Goal: Task Accomplishment & Management: Manage account settings

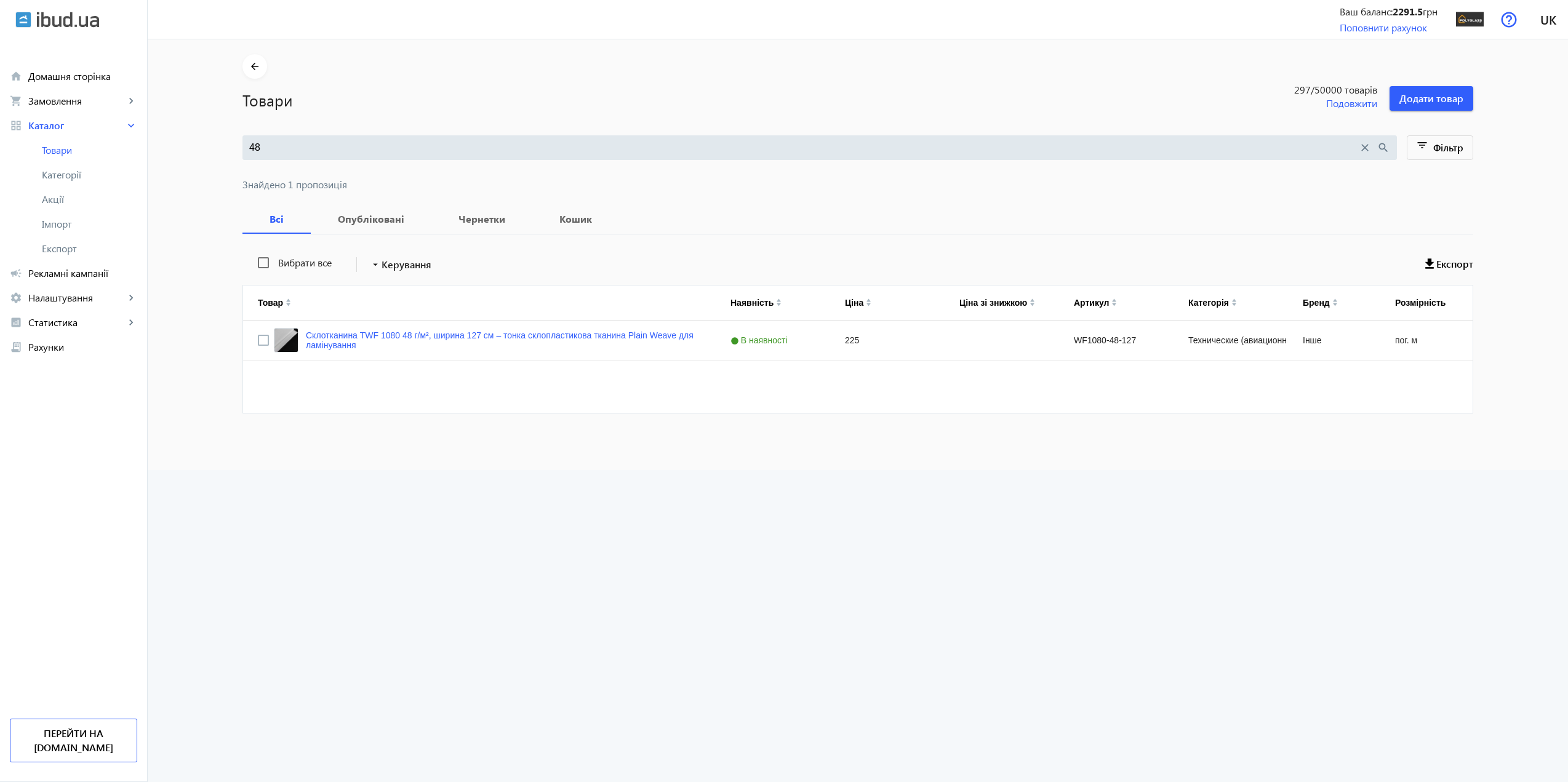
click at [323, 149] on input "48" at bounding box center [803, 147] width 1109 height 14
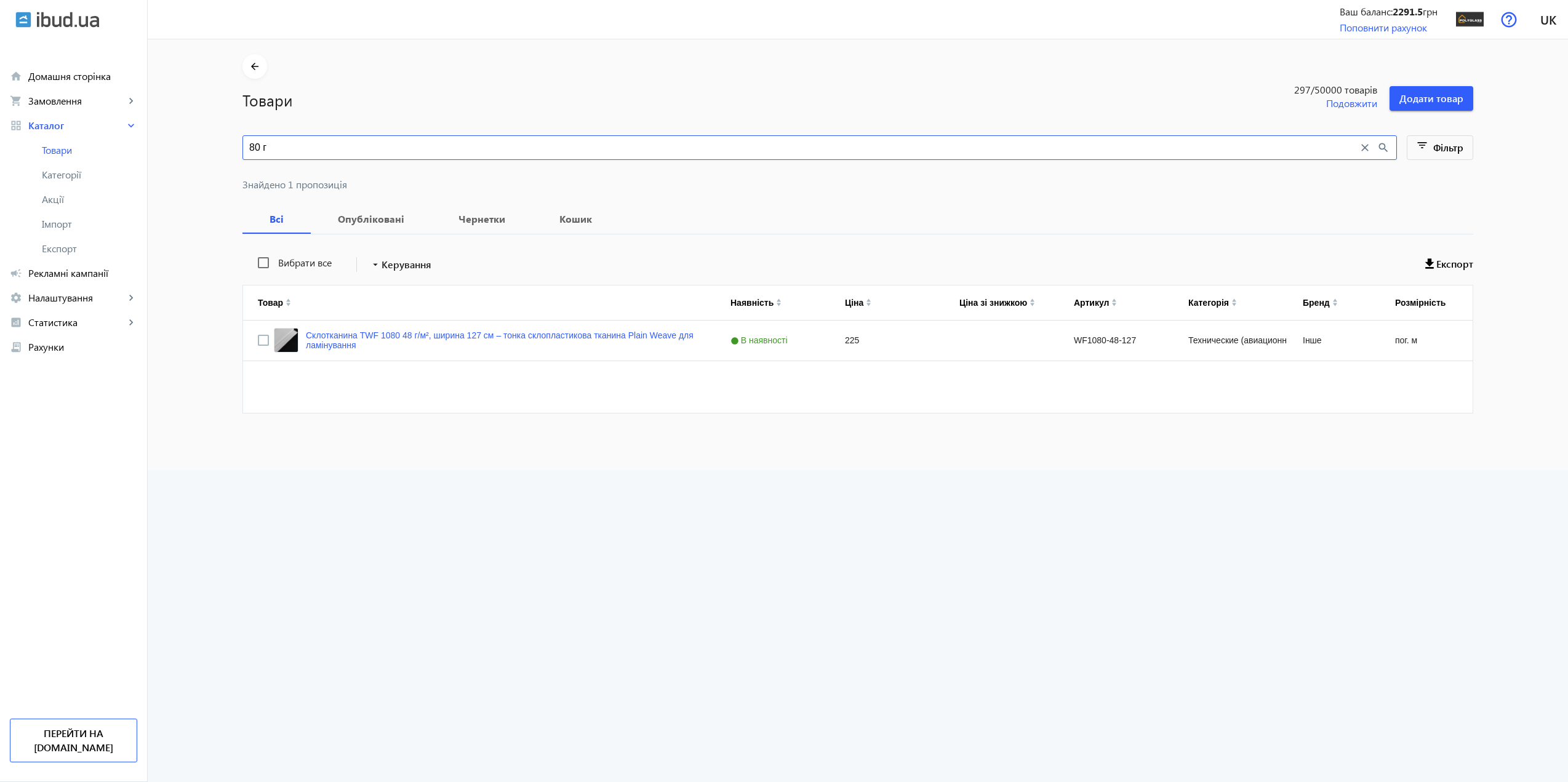
type input "80 г"
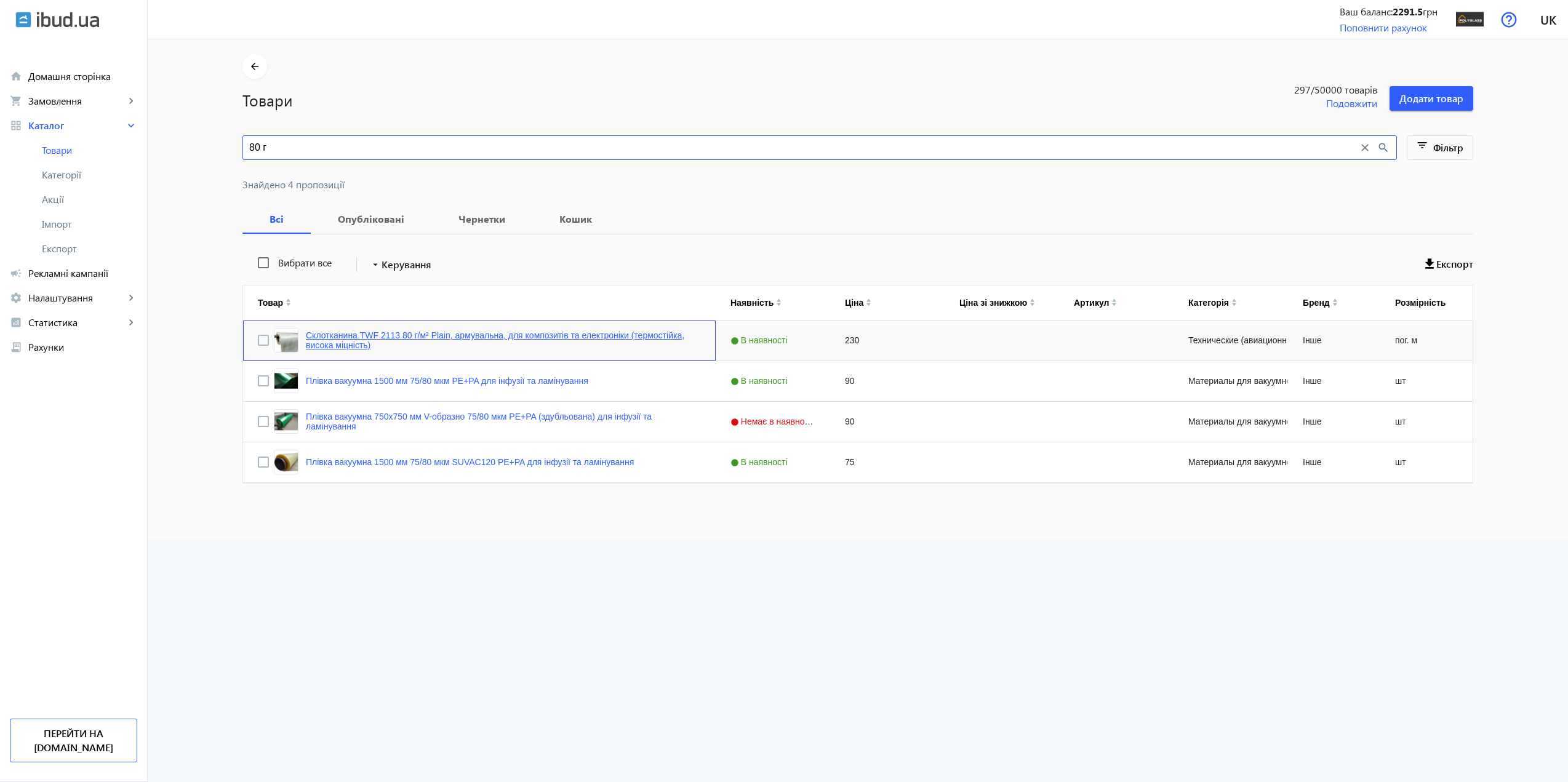
click at [451, 339] on link "Склотканина TWF 2113 80 г/м² Plain, армувальна, для композитів та електроніки (…" at bounding box center [503, 340] width 395 height 20
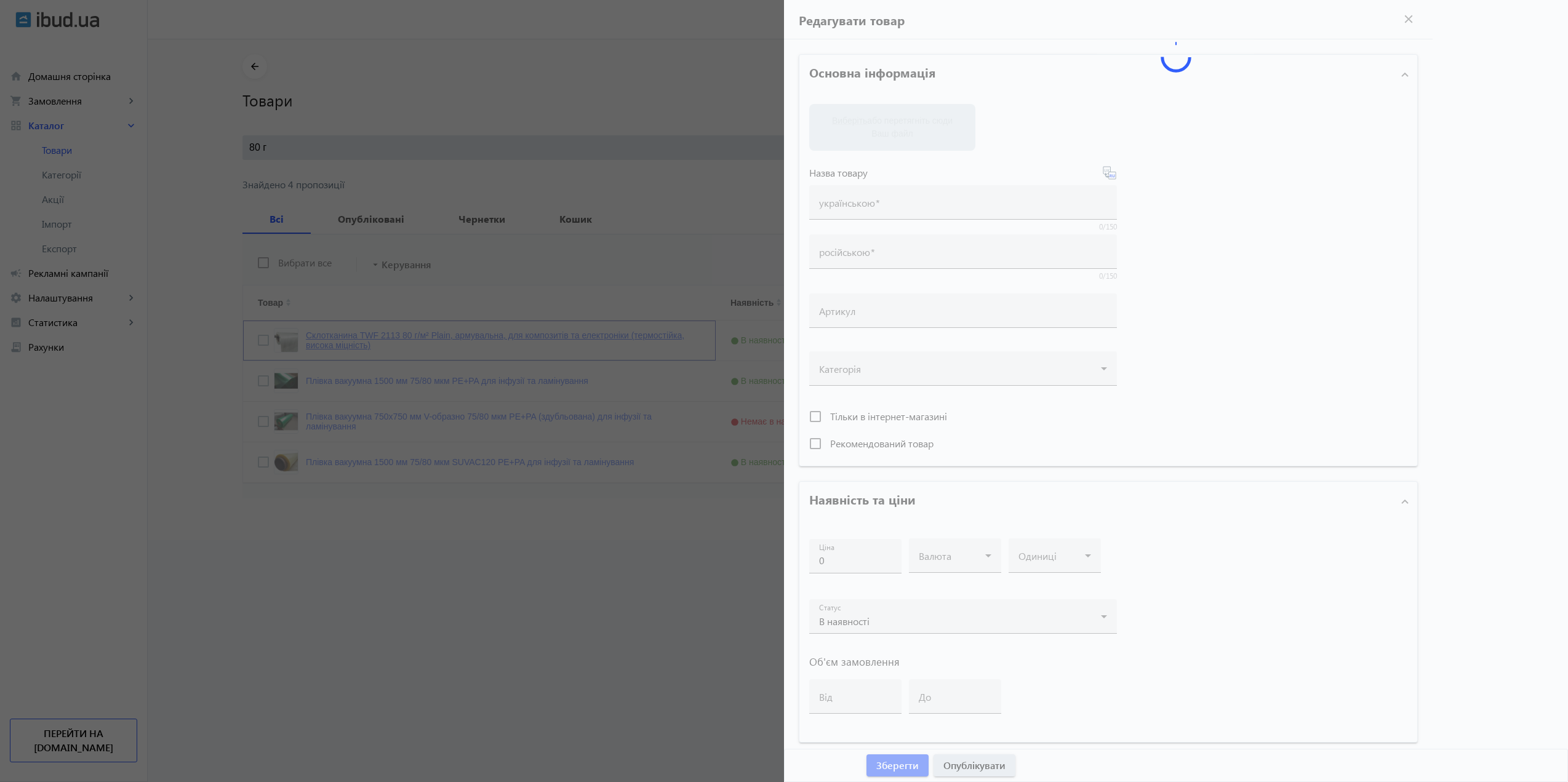
type input "Склотканина TWF 2113 80 г/м² Plain, армувальна, для композитів та електроніки (…"
type input "Стеклоткань TWF 2113 80 г/м² Plain, армирующая, для композитов и электроники (т…"
type input "TWF2113PL80"
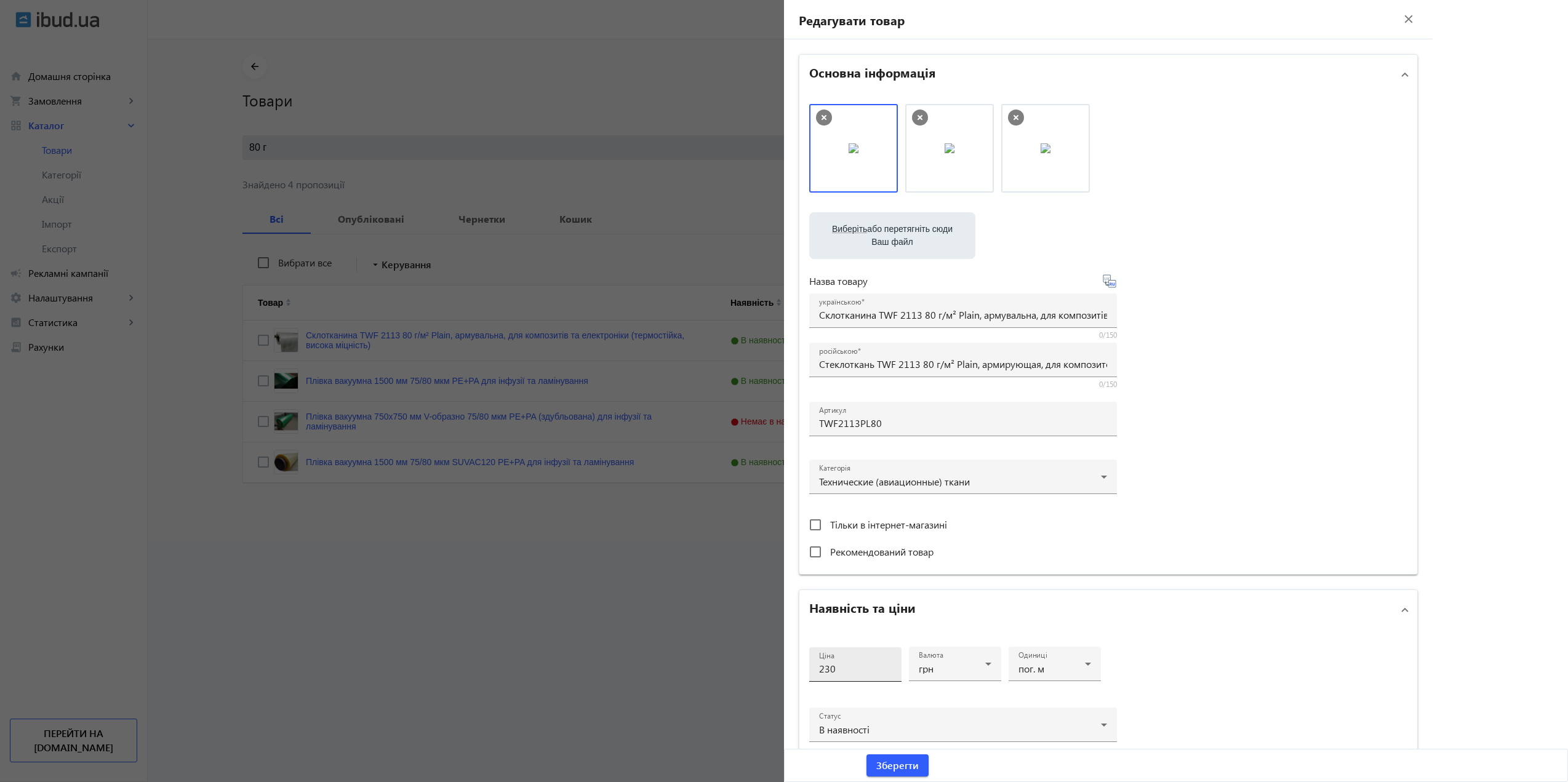
click at [860, 680] on div "Ціна 230" at bounding box center [855, 665] width 73 height 34
click at [860, 680] on div "Ціна 230" at bounding box center [855, 665] width 73 height 34
click at [859, 675] on input "230" at bounding box center [855, 669] width 73 height 13
click at [859, 674] on input "230" at bounding box center [855, 669] width 73 height 13
type input "180"
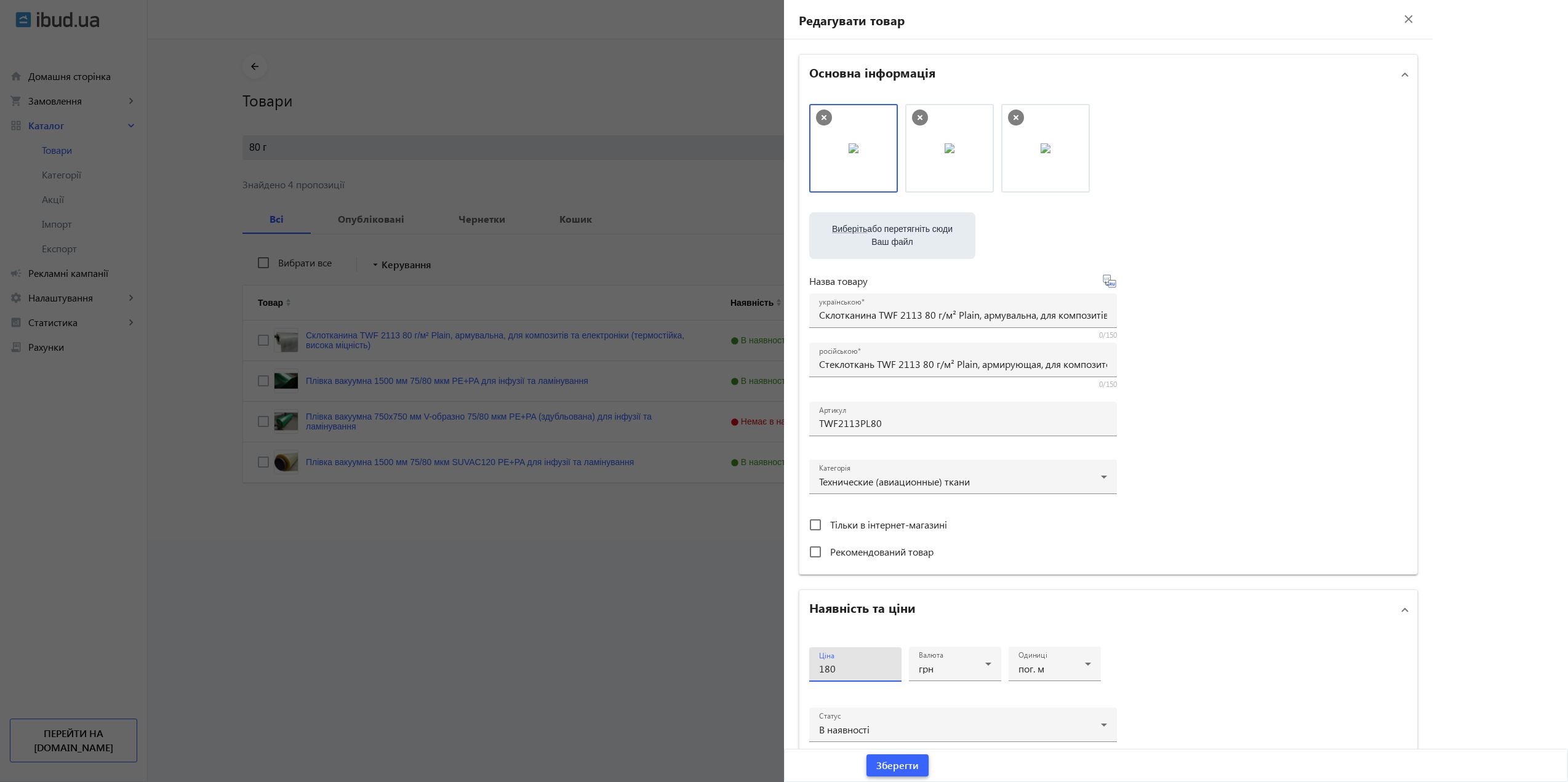
click at [874, 765] on span "submit" at bounding box center [897, 766] width 62 height 30
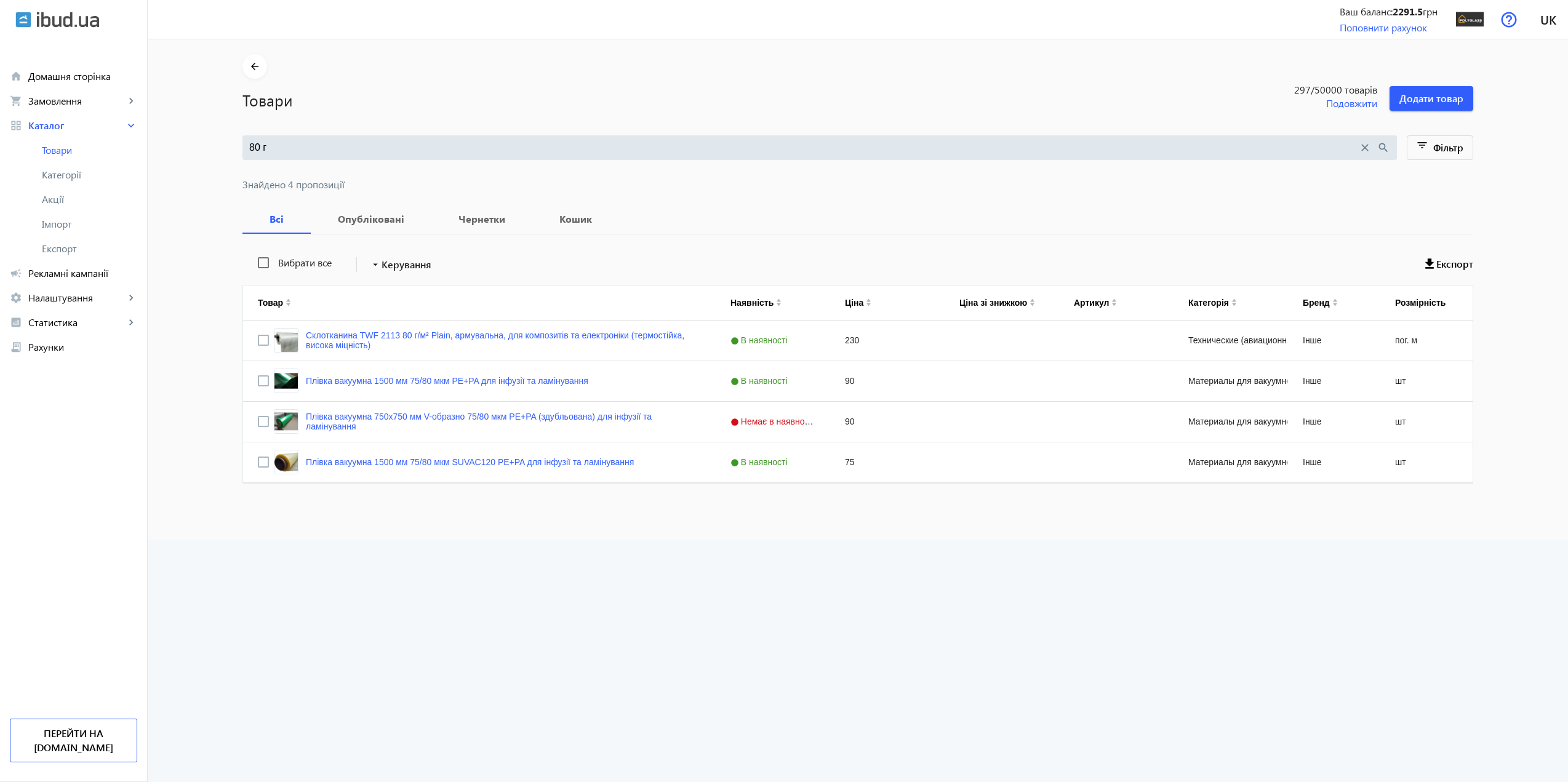
click at [324, 159] on div "80 г close search" at bounding box center [820, 147] width 1155 height 25
click at [322, 152] on input "80 г" at bounding box center [803, 147] width 1109 height 14
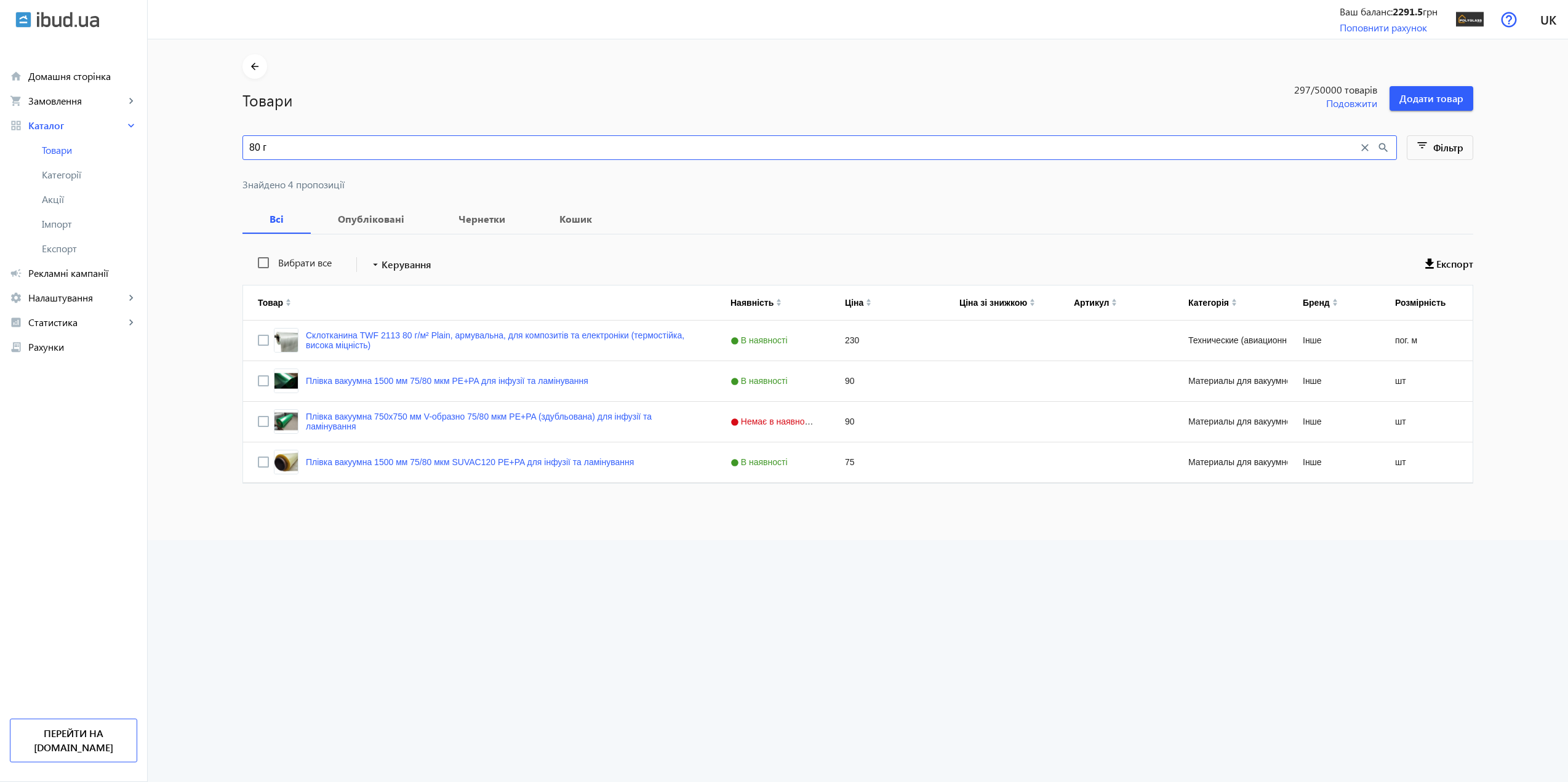
paste input "VIAPAL"
type input "VIAPAL"
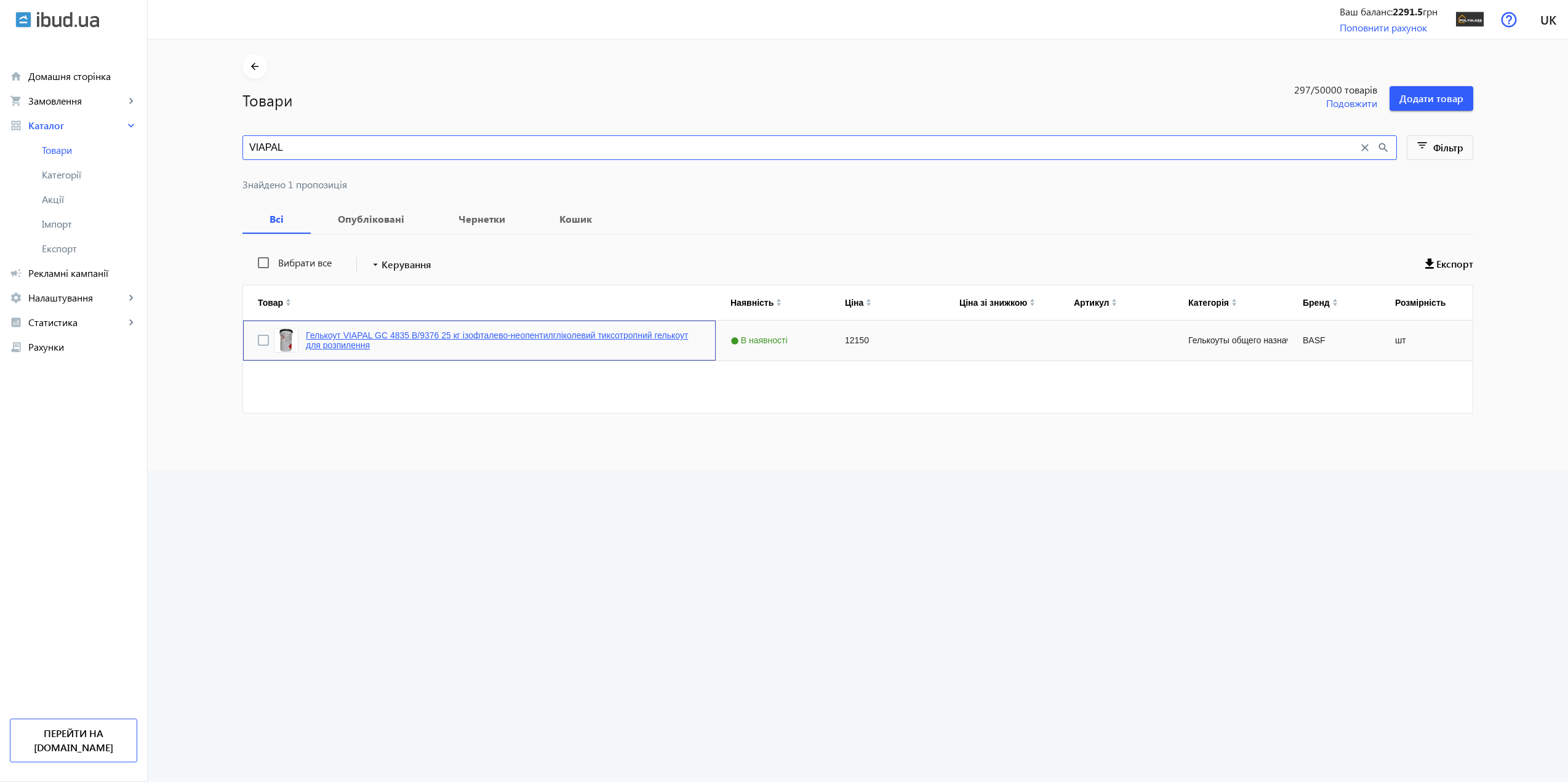
click at [467, 332] on link "Гелькоут VIAPAL GC 4835 B/9376 25 кг ізофталево-неопентилгліколевий тиксотропни…" at bounding box center [503, 340] width 395 height 20
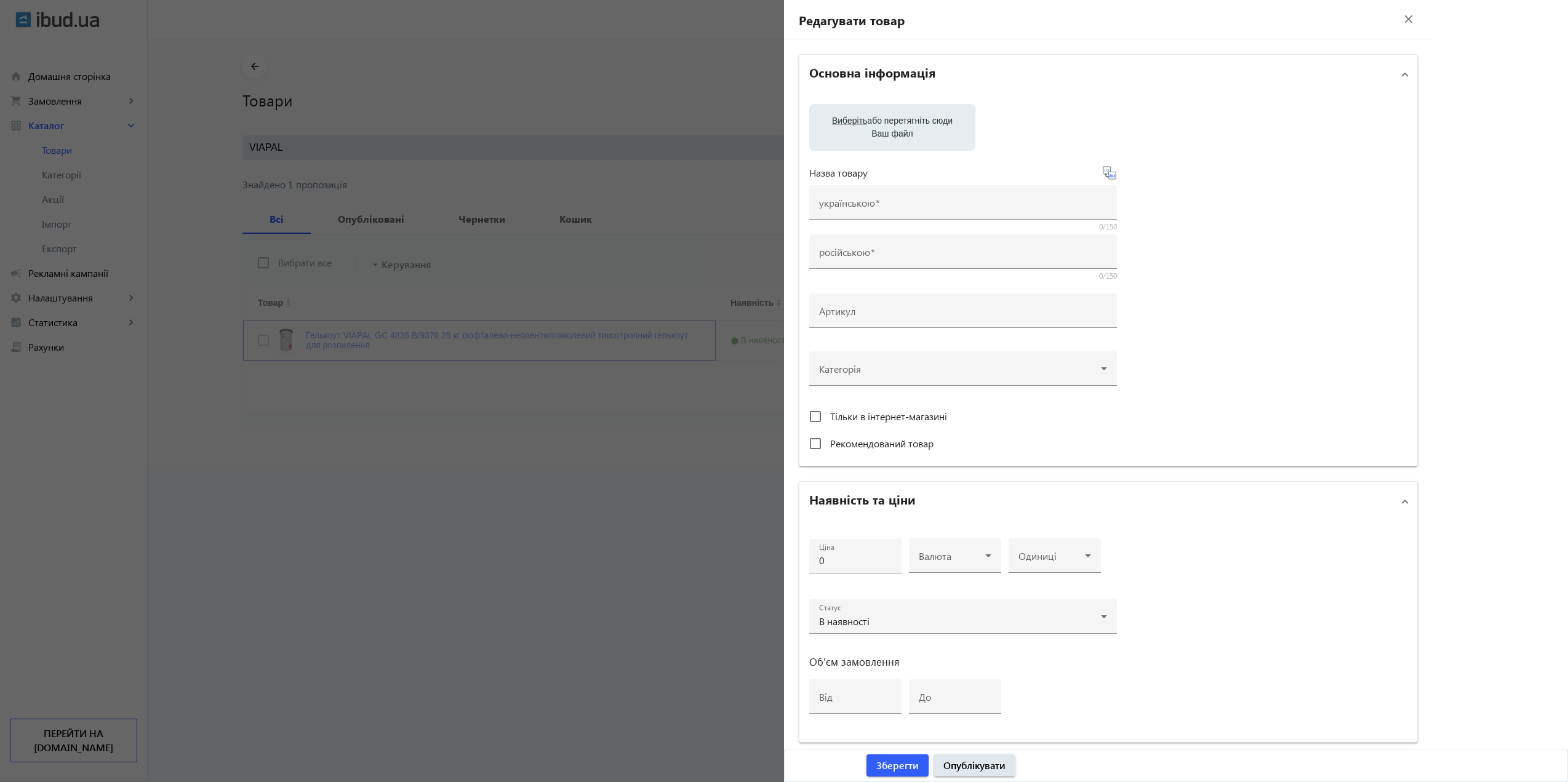
type input "Гелькоут VIAPAL GC 4835 B/9376 25 кг ізофталево-неопентилгліколевий тиксотропни…"
type input "Гелькоут VIAPAL GC 4835 B/9376 25 кг изофталево-неопентилгликолевый тиксотропны…"
type input "VIAPAL-GC4835-B-9376"
type input "12150"
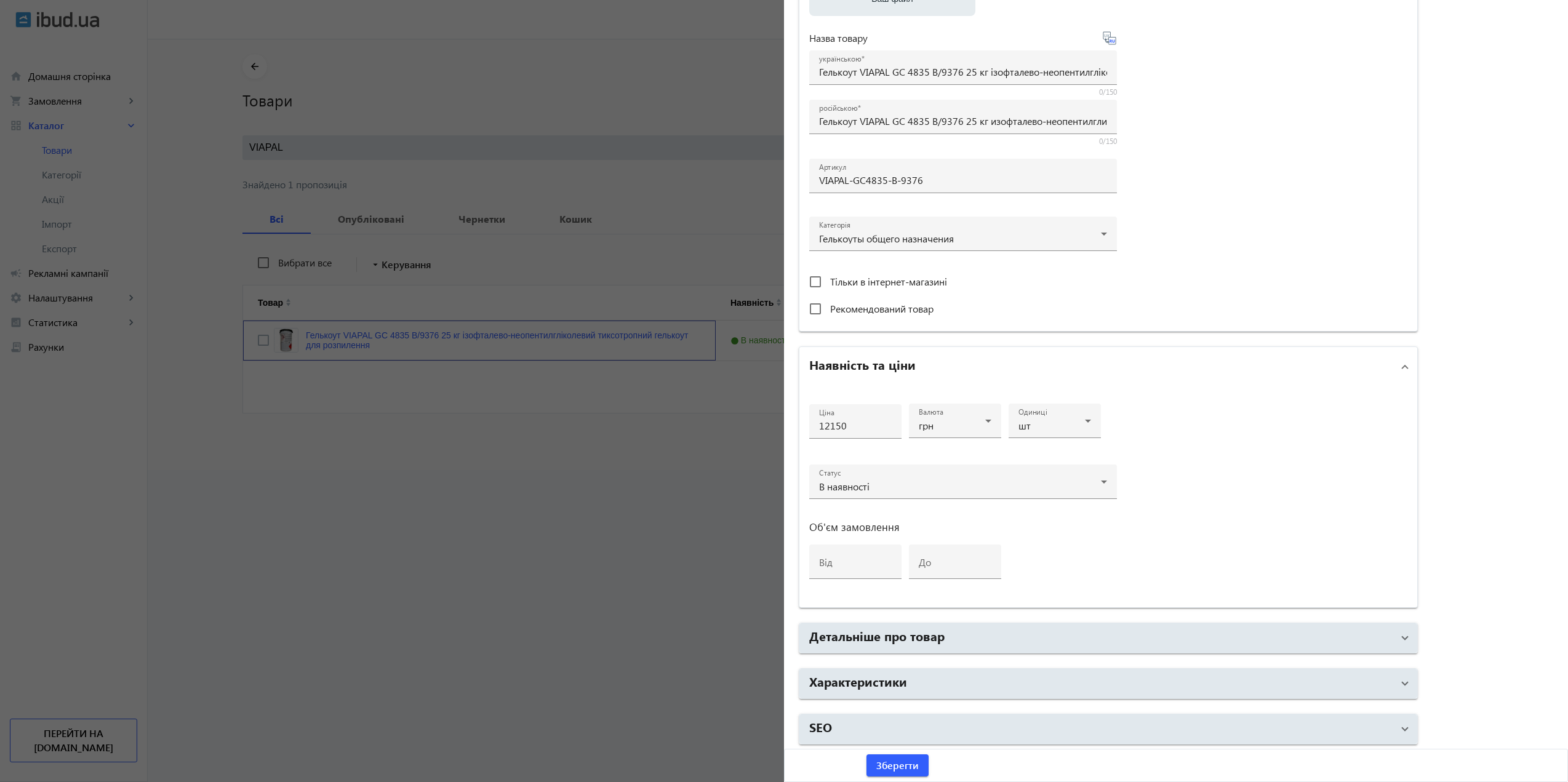
scroll to position [245, 0]
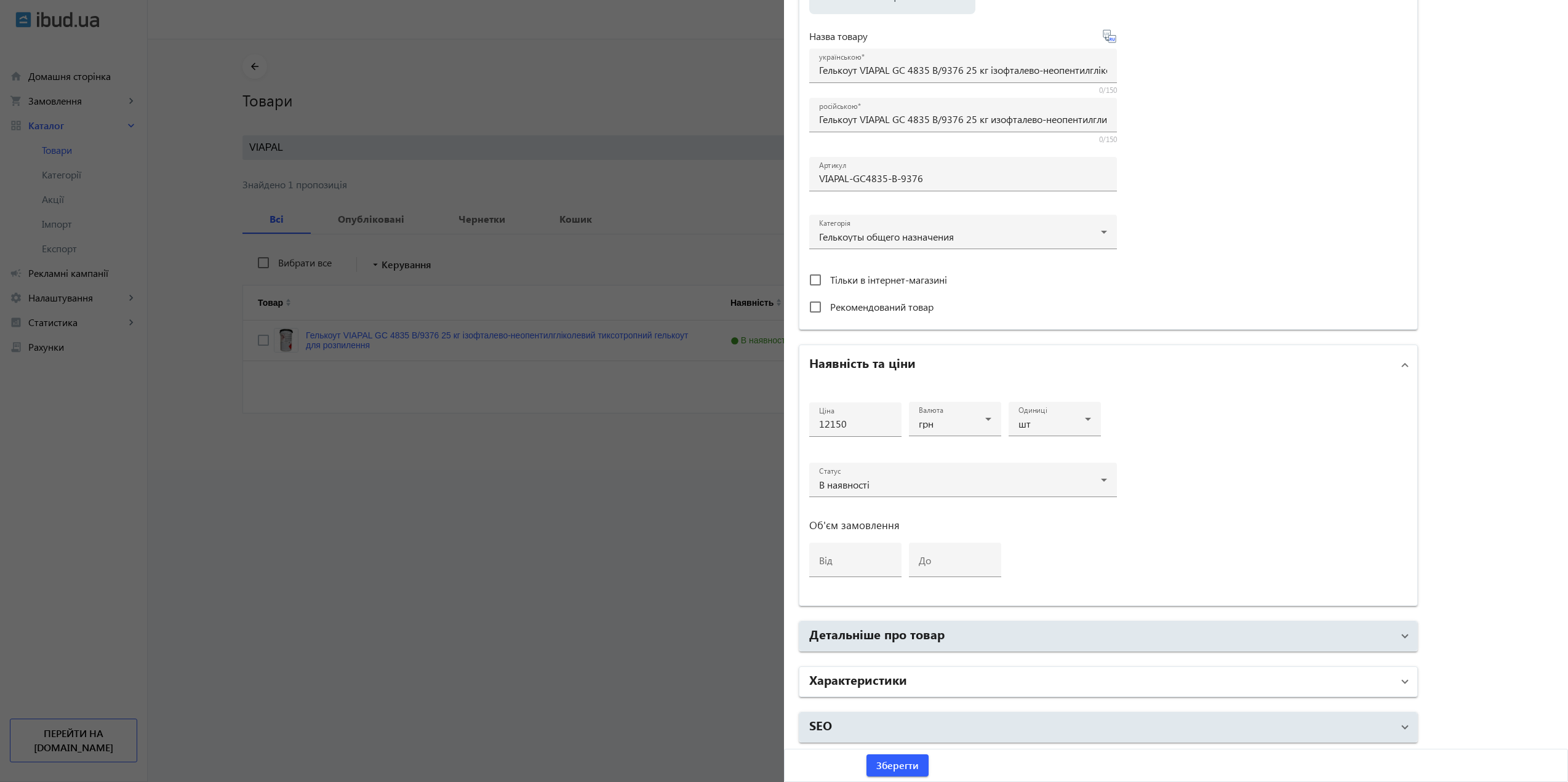
click at [929, 683] on mat-panel-title "Характеристики" at bounding box center [1101, 682] width 583 height 22
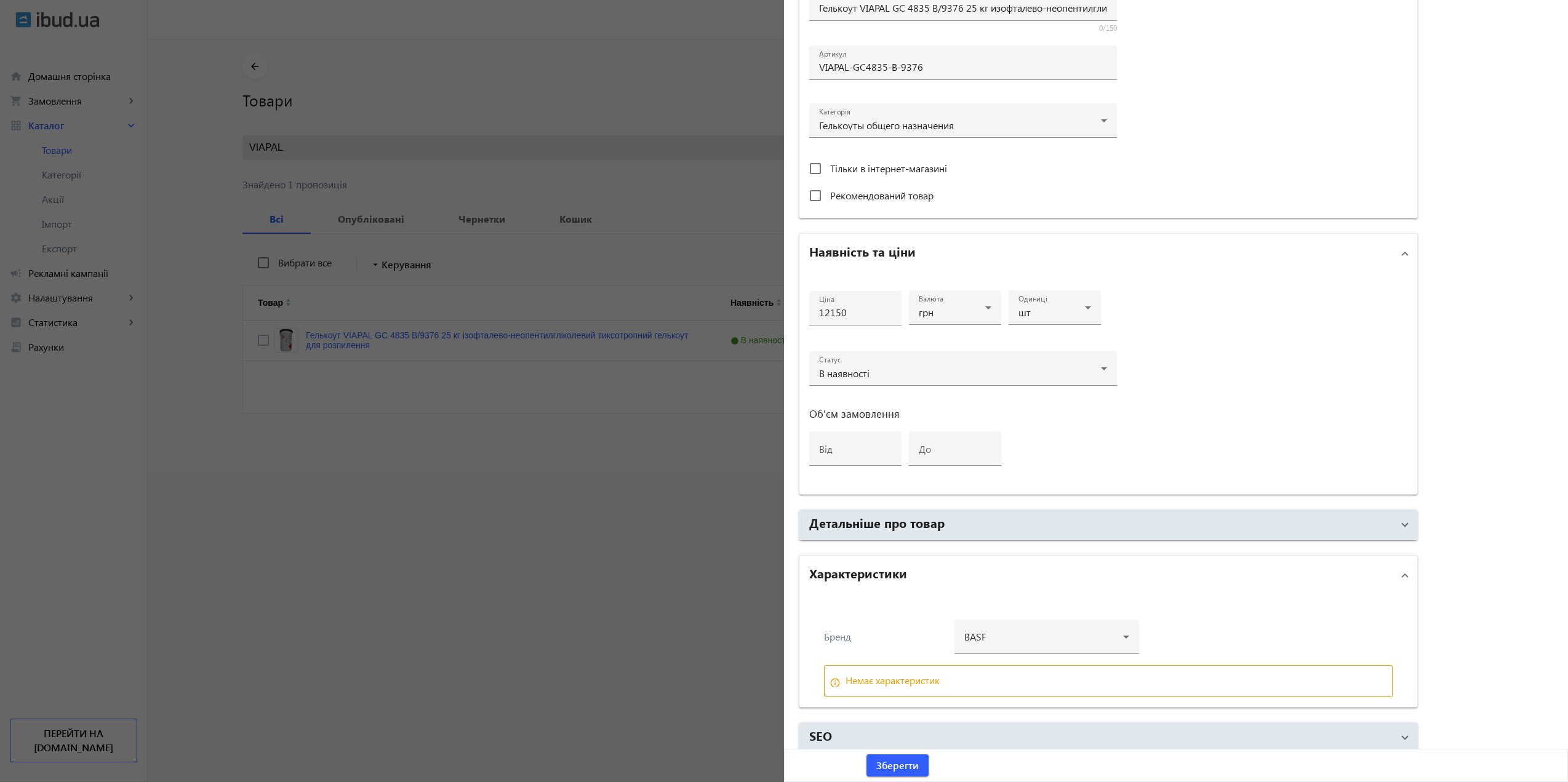
scroll to position [367, 0]
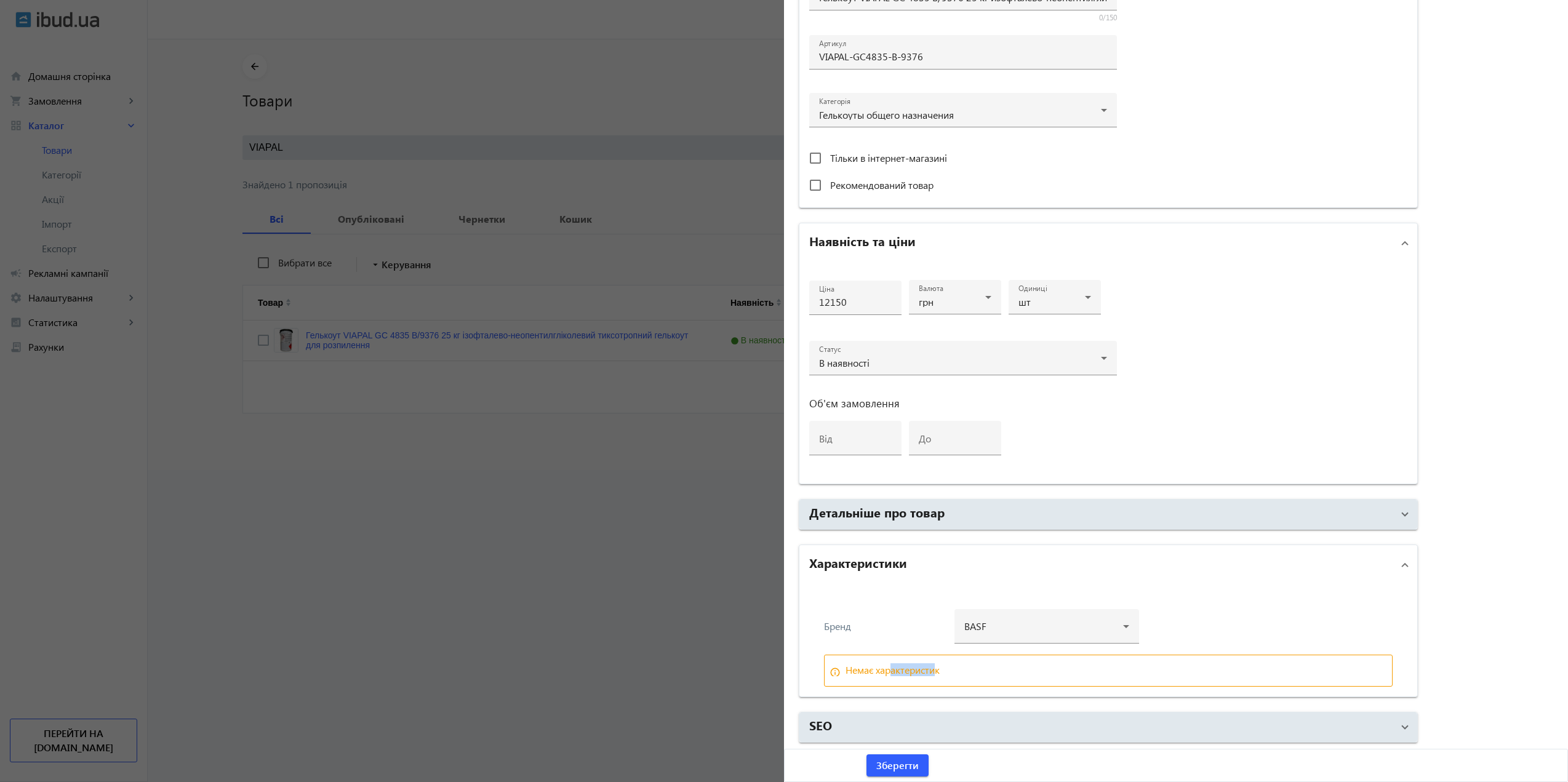
drag, startPoint x: 887, startPoint y: 668, endPoint x: 936, endPoint y: 671, distance: 49.1
click at [936, 671] on div "Немає характеристик" at bounding box center [892, 670] width 94 height 10
click at [864, 643] on div "Бренд BASF" at bounding box center [1108, 632] width 568 height 46
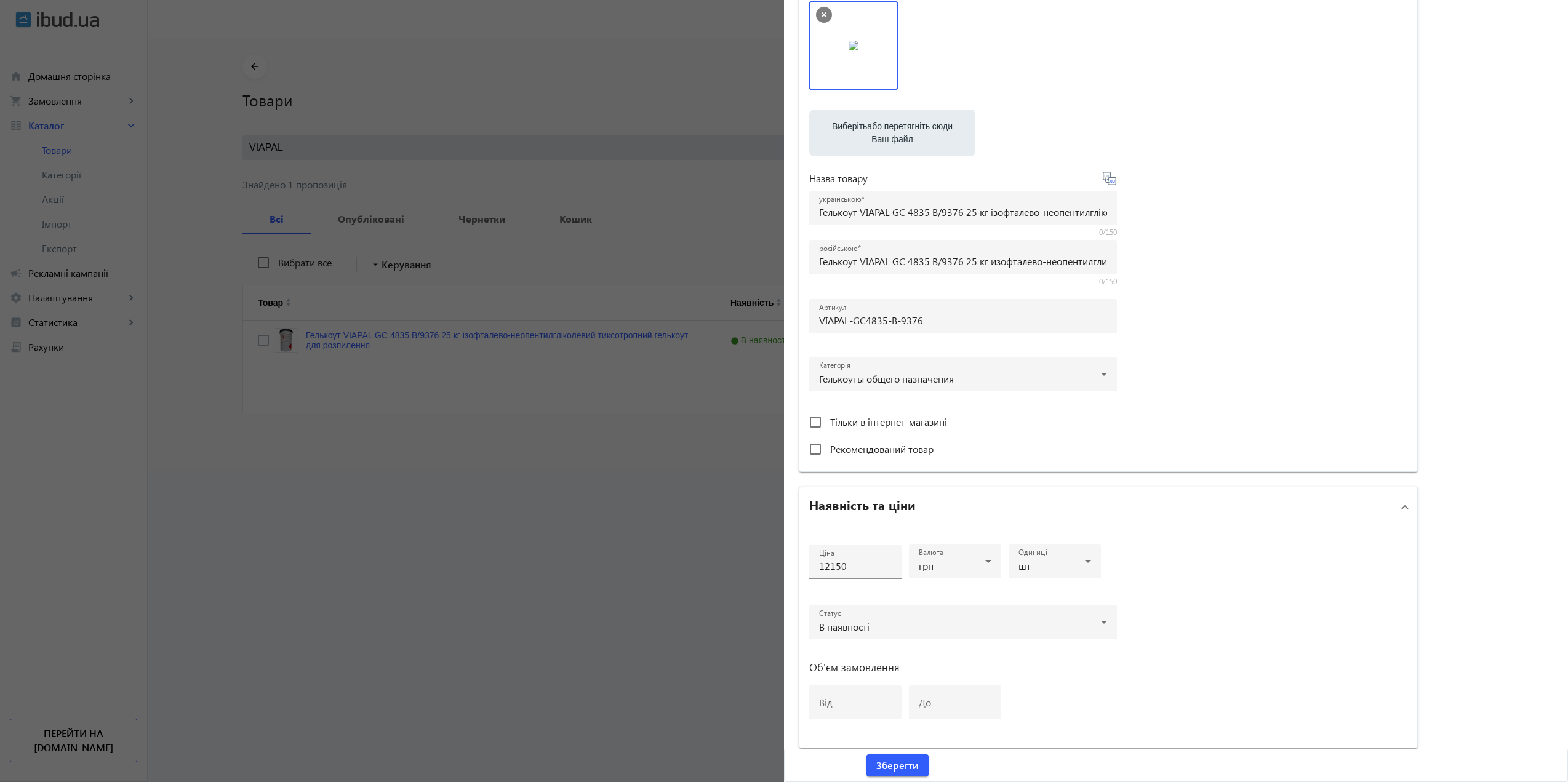
scroll to position [0, 0]
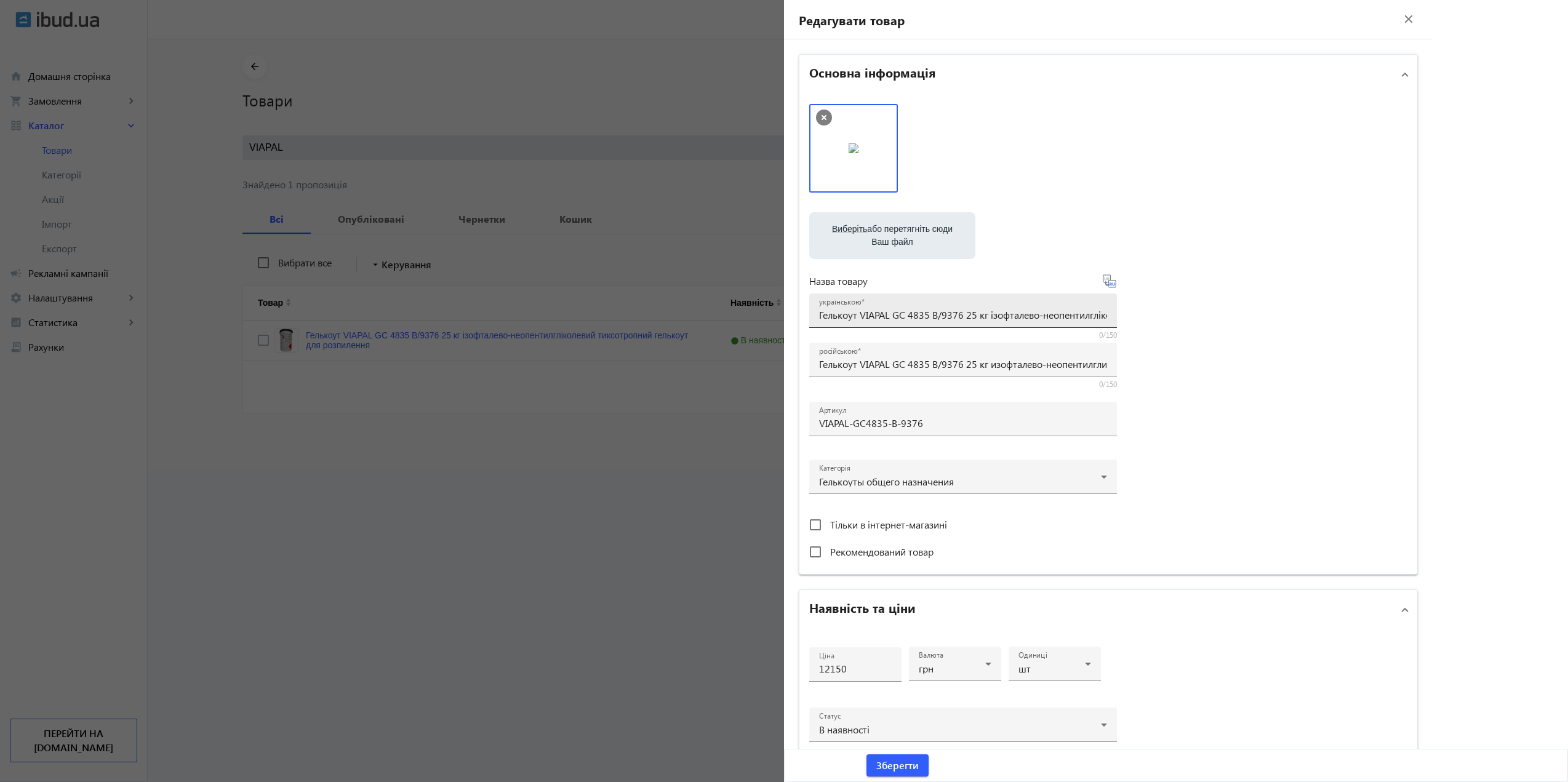
click at [965, 315] on input "Гелькоут VIAPAL GC 4835 B/9376 25 кг ізофталево-неопентилгліколевий тиксотропни…" at bounding box center [963, 315] width 288 height 13
type input "Гелькоут VIAPAL GC 4835 B/9376 білий 25 кг ізофталево-неопентилгліколевий тиксо…"
click at [964, 364] on input "Гелькоут VIAPAL GC 4835 B/9376 25 кг изофталево-неопентилгликолевый тиксотропны…" at bounding box center [963, 364] width 288 height 13
type input "Гелькоут VIAPAL GC 4835 B/9376 белый 25 кг изофталево-неопентилгликолевый тиксо…"
click at [1241, 403] on div "Виберіть або перетягніть сюди Ваш файл 2964668dd05aaa45111895815469436-d154c927…" at bounding box center [1108, 334] width 598 height 460
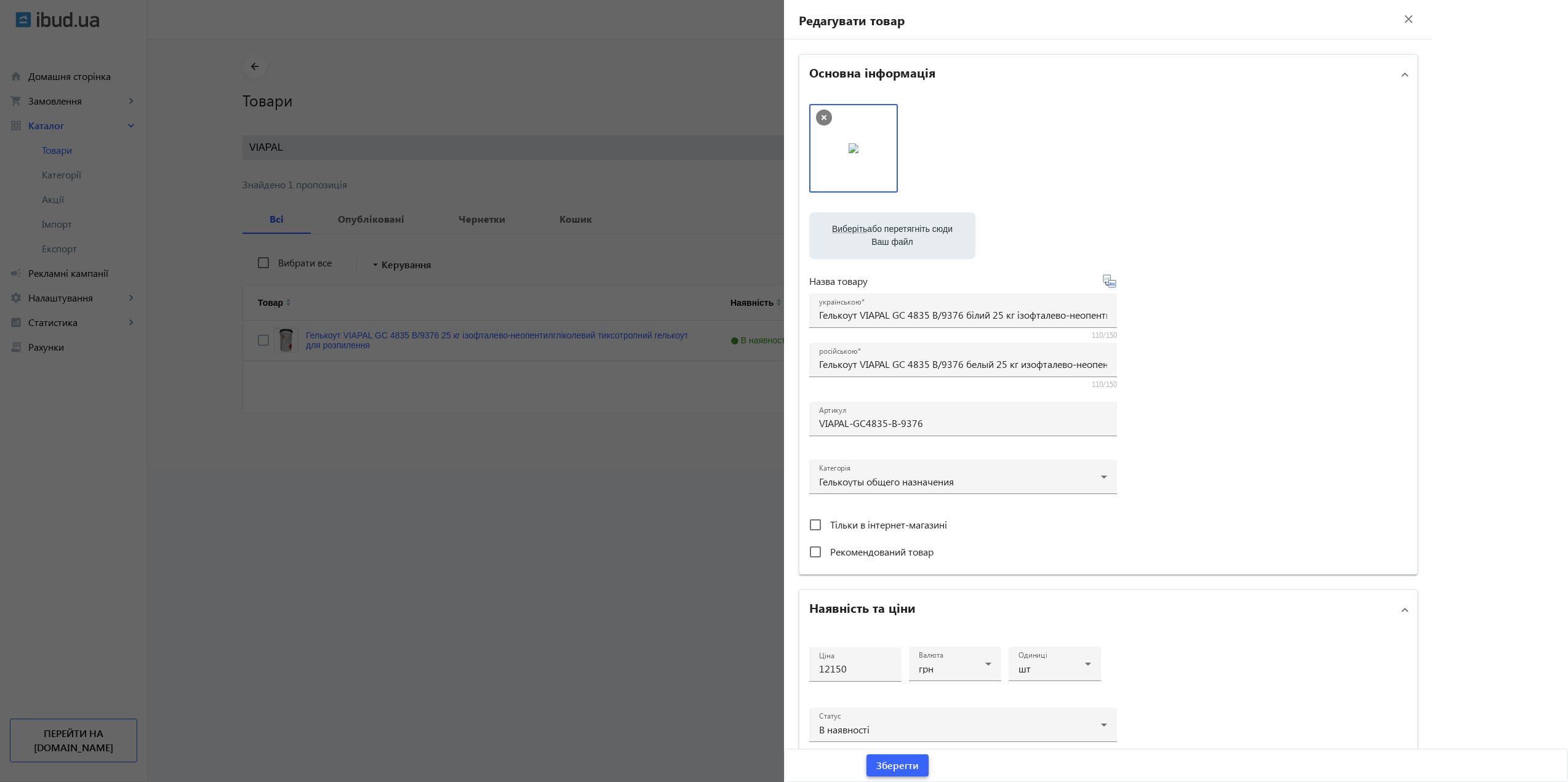
click at [924, 763] on span "submit" at bounding box center [897, 766] width 62 height 30
